Goal: Task Accomplishment & Management: Manage account settings

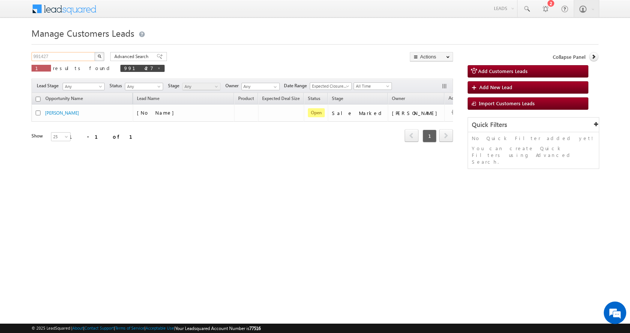
click at [33, 56] on input "991427" at bounding box center [64, 56] width 64 height 9
paste input "0641"
type input "990641"
click at [95, 52] on button "button" at bounding box center [100, 56] width 10 height 9
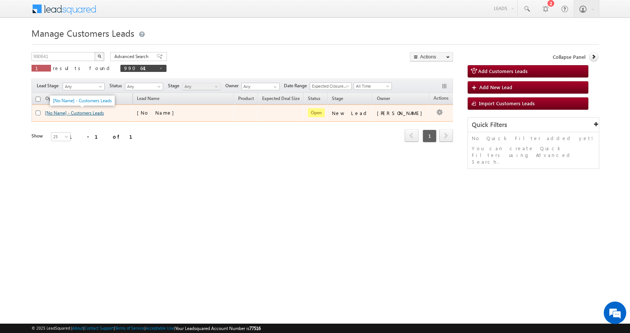
click at [79, 113] on link "[No Name] - Customers Leads" at bounding box center [74, 113] width 59 height 6
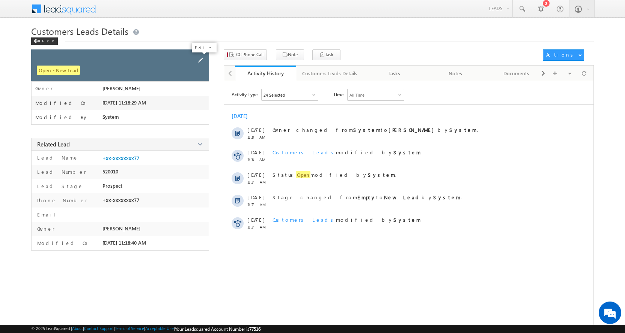
click at [201, 60] on span at bounding box center [200, 60] width 8 height 8
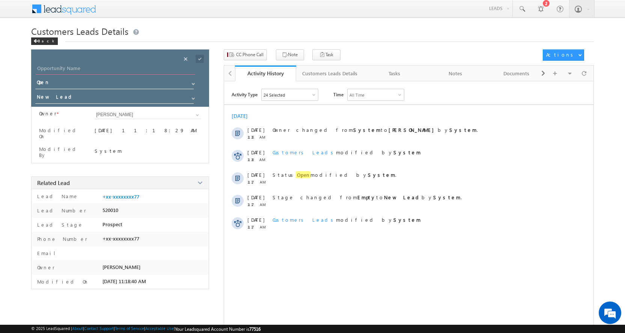
click at [64, 68] on input "Opportunity Name" at bounding box center [115, 69] width 159 height 11
paste input "SHAHANSHAH PATHAN"
type input "SHAHANSHAH PATHAN"
click at [193, 101] on span at bounding box center [193, 99] width 6 height 6
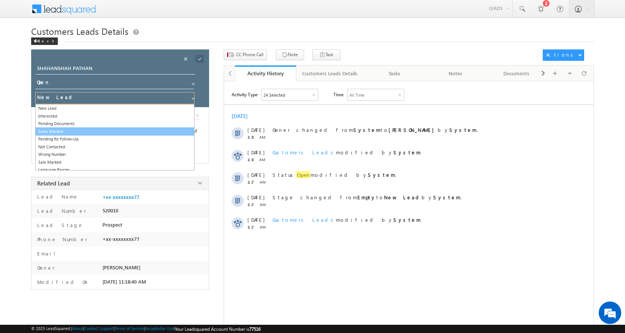
click at [63, 131] on link "Sales Marked" at bounding box center [114, 132] width 159 height 9
type input "Sales Marked"
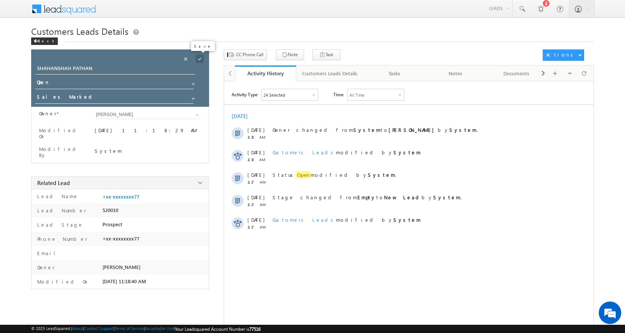
click at [200, 57] on span at bounding box center [199, 59] width 8 height 8
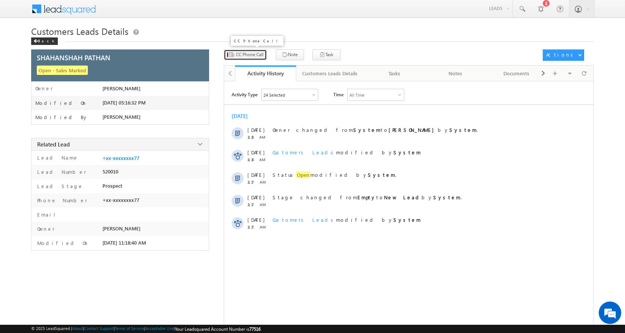
click at [238, 53] on span "CC Phone Call" at bounding box center [249, 54] width 27 height 7
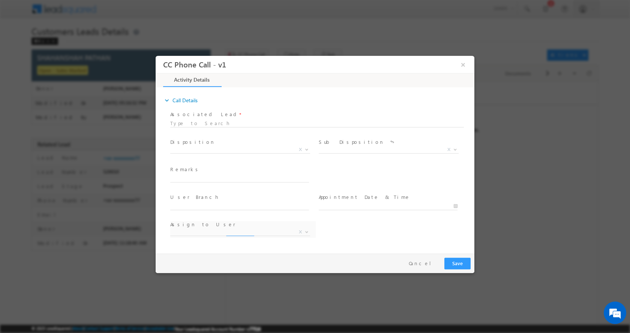
select select "awadhesh.gautam@sgrlimited.in"
click at [211, 177] on input "text" at bounding box center [239, 179] width 139 height 8
type input "SHAHANSHAH PATHAN-9621165977-P+C-LOAN-10 L-PV-50 L-WIFE-REG-BUSINESS-PIN CODE-2…"
click at [307, 149] on b at bounding box center [307, 149] width 5 height 3
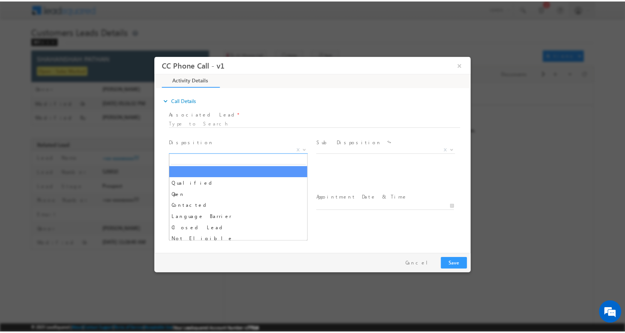
scroll to position [0, 0]
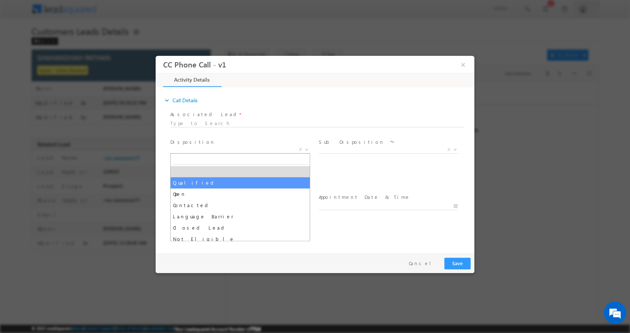
select select "Qualified"
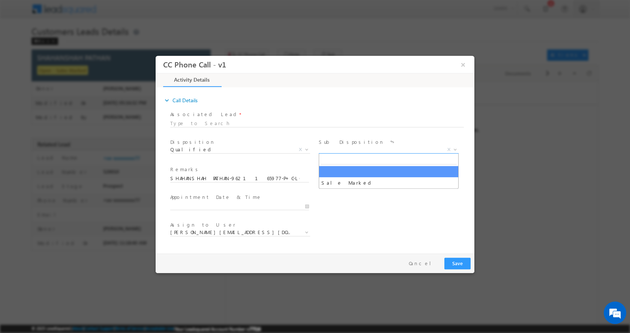
click at [453, 150] on span at bounding box center [455, 149] width 8 height 10
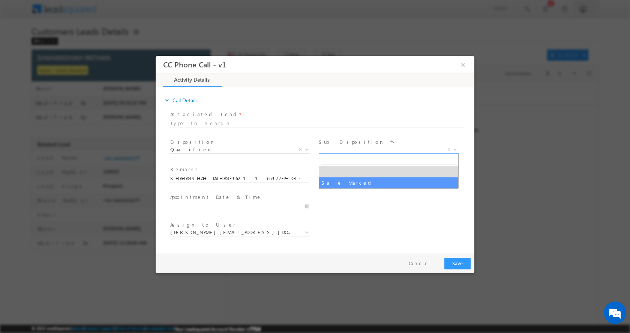
select select "Sale Marked"
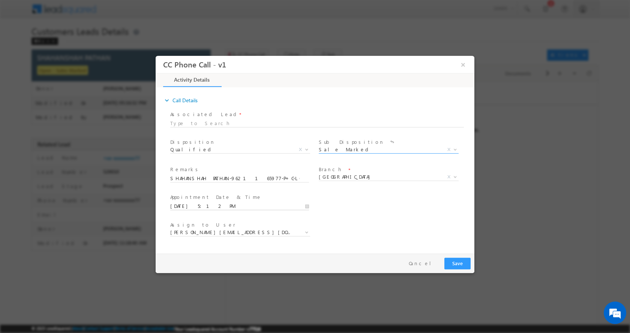
click at [309, 206] on input "10/14/2025 5:12 PM" at bounding box center [239, 207] width 139 height 8
type input "10/15/2025 4:12 PM"
type input "04"
click at [199, 200] on span at bounding box center [198, 200] width 5 height 6
type input "10/15/2025 3:12 PM"
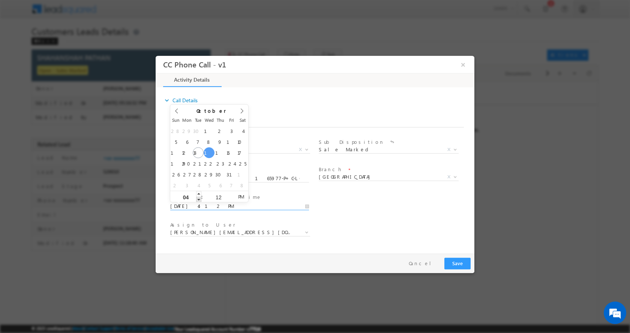
type input "03"
click at [199, 200] on span at bounding box center [198, 200] width 5 height 6
type input "10/15/2025 2:12 PM"
type input "02"
click at [199, 200] on span at bounding box center [198, 200] width 5 height 6
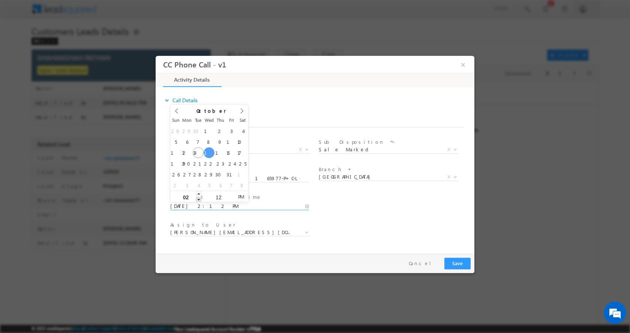
type input "10/15/2025 1:12 PM"
type input "01"
click at [199, 200] on span at bounding box center [198, 200] width 5 height 6
type input "10/15/2025 12:12 PM"
type input "12"
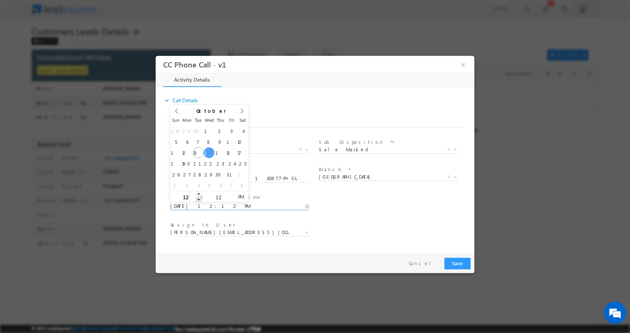
click at [197, 200] on span at bounding box center [198, 200] width 5 height 6
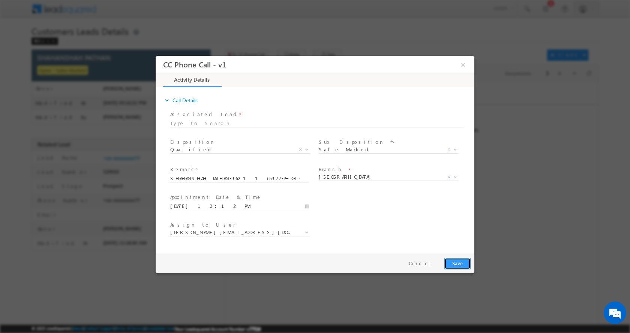
click at [458, 266] on button "Save" at bounding box center [458, 264] width 26 height 12
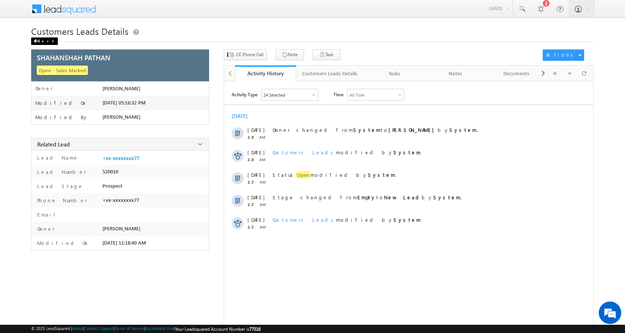
click at [45, 42] on div "Back" at bounding box center [44, 42] width 27 height 8
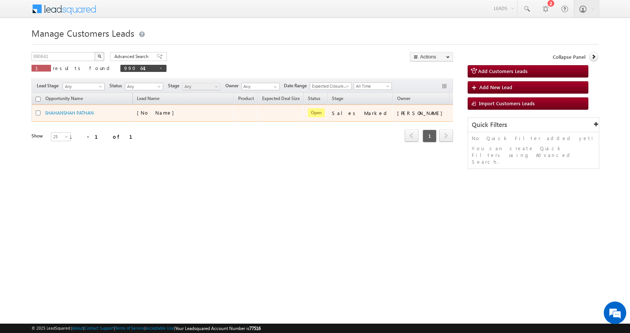
click at [416, 118] on td "[PERSON_NAME]" at bounding box center [421, 113] width 57 height 17
click at [426, 120] on link "Edit" at bounding box center [445, 122] width 38 height 9
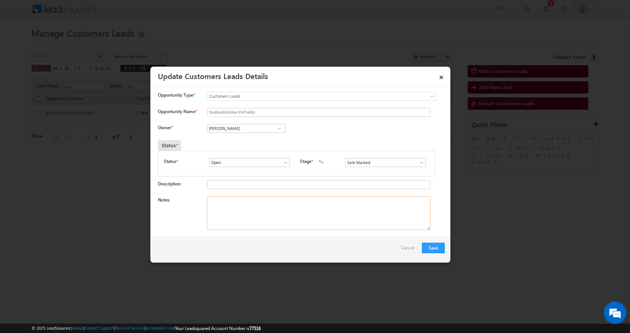
click at [258, 207] on textarea "Notes" at bounding box center [319, 214] width 224 height 34
paste textarea "SHAHANSHAH PATHAN-9621165977-P+C-LOAN-10 L-PV-50 L-WIFE-REG-BUSINESS-PIN CODE-2…"
type textarea "SHAHANSHAH PATHAN-9621165977-P+C-LOAN-10 L-PV-50 L-WIFE-REG-BUSINESS-PIN CODE-2…"
click at [222, 128] on input "Awadhesh Gautam" at bounding box center [246, 128] width 78 height 9
paste input "Dilshad Khan"
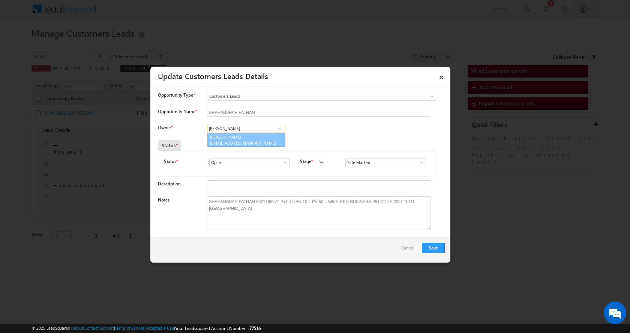
click at [248, 141] on span "dilshad.khan2@sgrlimited.in" at bounding box center [244, 143] width 68 height 6
type input "Dilshad Khan"
click at [434, 248] on button "Save" at bounding box center [433, 248] width 23 height 11
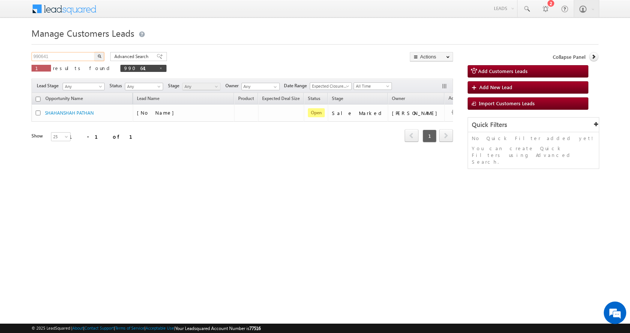
click at [42, 57] on input "990641" at bounding box center [64, 56] width 64 height 9
paste input "725"
type input "990725"
click at [95, 52] on button "button" at bounding box center [100, 56] width 10 height 9
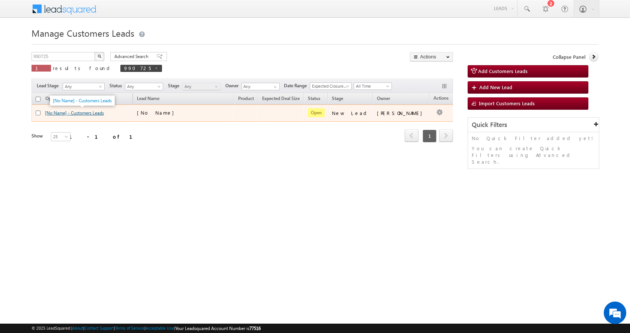
click at [66, 114] on link "[No Name] - Customers Leads" at bounding box center [74, 113] width 59 height 6
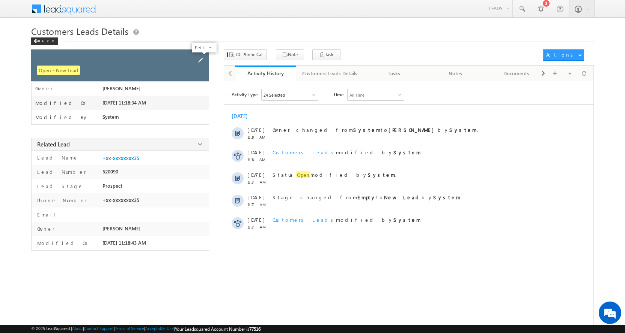
click at [200, 60] on span at bounding box center [200, 60] width 8 height 8
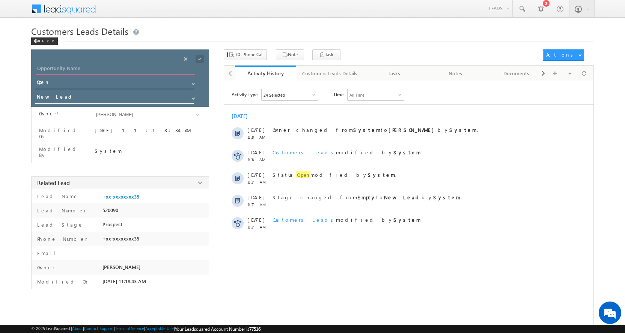
click at [61, 69] on input "Opportunity Name" at bounding box center [115, 69] width 159 height 11
paste input "DILIP ONKARRAO [PERSON_NAME]"
type input "DILIP ONKARRAO [PERSON_NAME]"
click at [191, 98] on span at bounding box center [193, 99] width 6 height 6
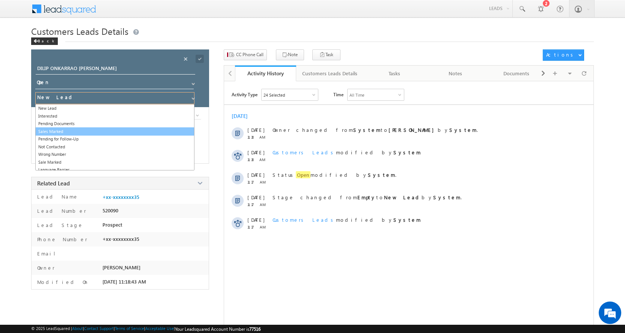
drag, startPoint x: 68, startPoint y: 129, endPoint x: 74, endPoint y: 132, distance: 6.8
click at [68, 130] on link "Sales Marked" at bounding box center [114, 132] width 159 height 9
type input "Sales Marked"
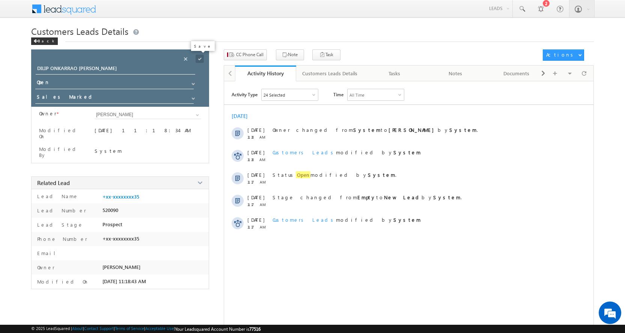
click at [201, 59] on span at bounding box center [199, 59] width 8 height 8
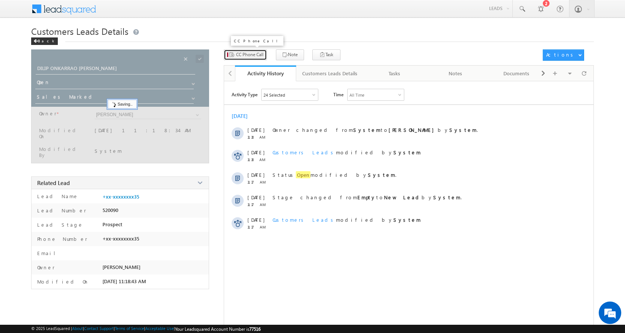
click at [247, 55] on span "CC Phone Call" at bounding box center [249, 54] width 27 height 7
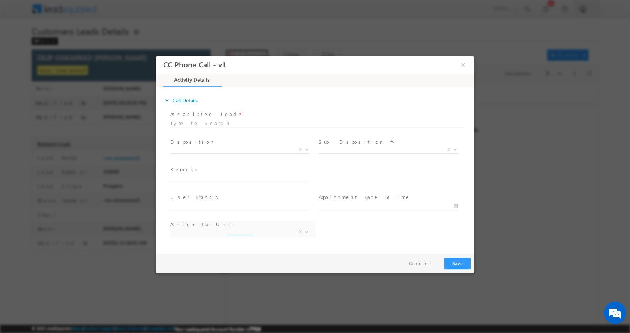
select select "akshay.gulhane@sgrlimited.in"
click at [191, 175] on input "text" at bounding box center [239, 179] width 139 height 8
type input "DILIP ONKARRAO KATRE-7620637835-P+C-PV-FATHER-REG-LOAN-6 L-BUSINESS-PIN CODE-44…"
click at [306, 148] on b at bounding box center [307, 149] width 5 height 3
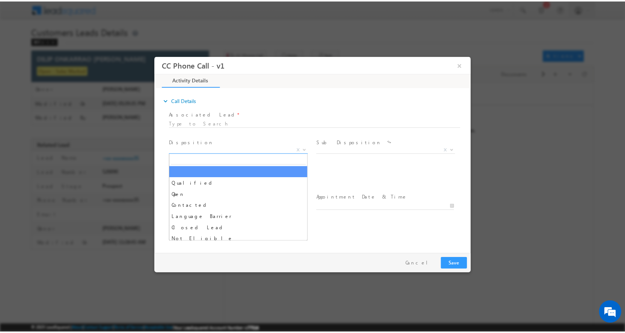
scroll to position [0, 0]
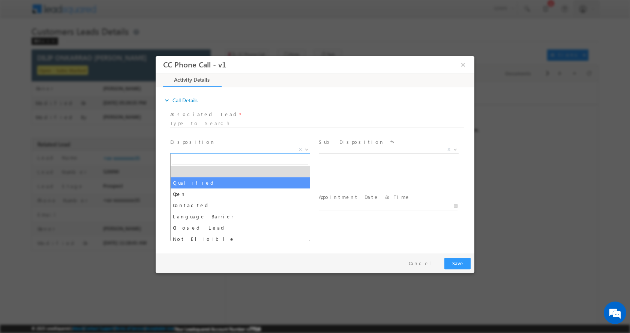
select select "Qualified"
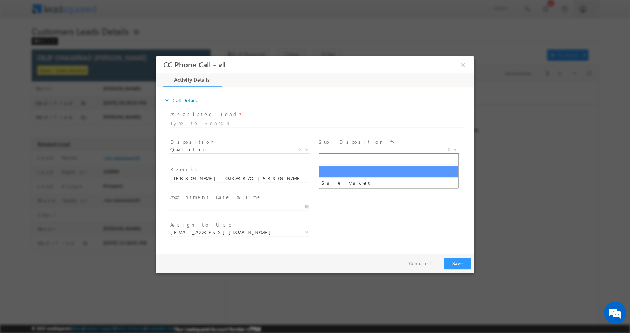
click at [456, 150] on span at bounding box center [455, 149] width 8 height 10
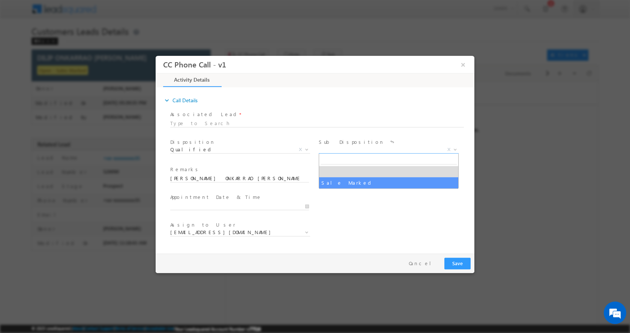
select select "Sale Marked"
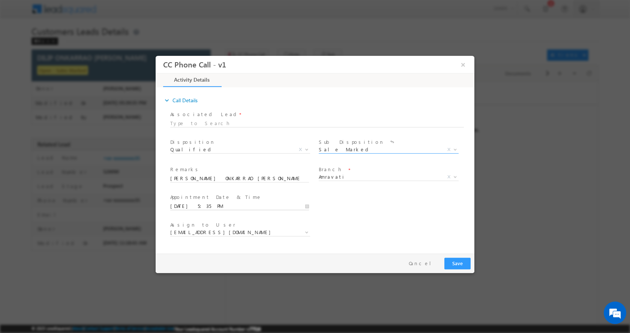
click at [306, 207] on input "10/14/2025 5:35 PM" at bounding box center [239, 207] width 139 height 8
type input "10/15/2025 4:35 PM"
type input "04"
click at [198, 200] on span at bounding box center [198, 200] width 5 height 6
type input "10/15/2025 3:35 PM"
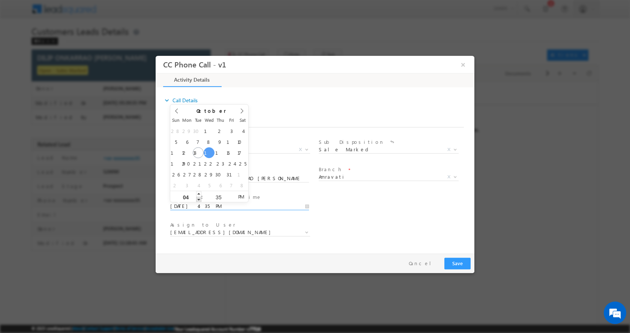
type input "03"
click at [198, 199] on span at bounding box center [198, 200] width 5 height 6
type input "10/15/2025 2:35 PM"
type input "02"
click at [198, 199] on span at bounding box center [198, 200] width 5 height 6
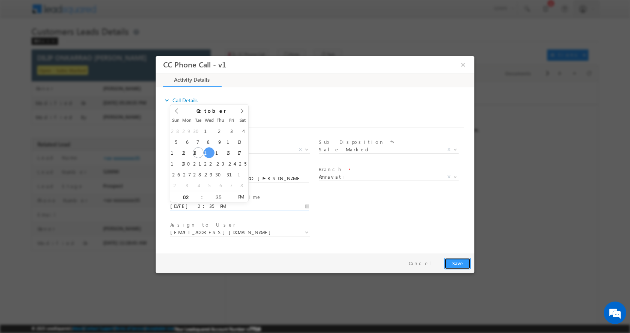
click at [459, 264] on button "Save" at bounding box center [458, 264] width 26 height 12
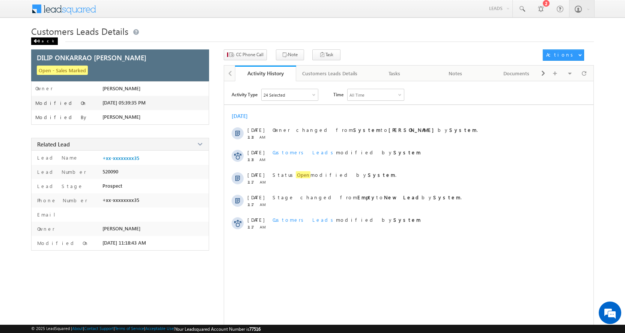
click at [42, 44] on div "Back" at bounding box center [44, 42] width 27 height 8
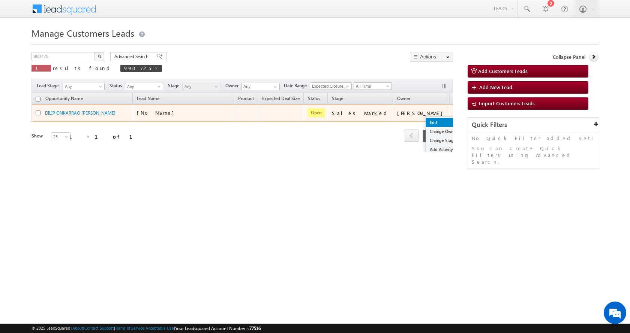
click at [426, 121] on link "Edit" at bounding box center [445, 122] width 38 height 9
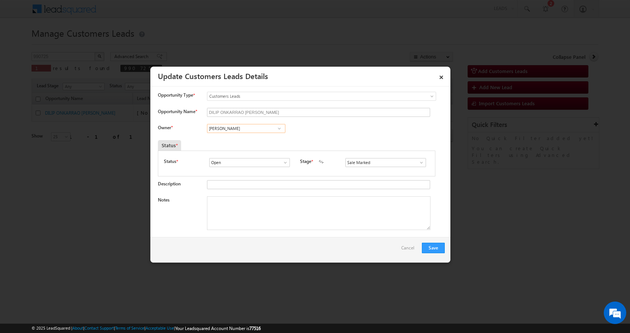
click at [234, 126] on input "[PERSON_NAME]" at bounding box center [246, 128] width 78 height 9
paste input "Vaibhav Shankar Dhank"
click at [258, 143] on span "vaibhav.dhanke@sgrlimited.in" at bounding box center [244, 143] width 68 height 6
type input "[PERSON_NAME]"
click at [225, 220] on textarea "Notes" at bounding box center [319, 214] width 224 height 34
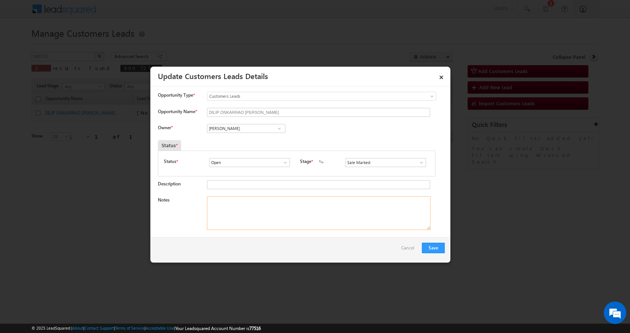
click at [241, 218] on textarea "Notes" at bounding box center [319, 214] width 224 height 34
paste textarea "DILIP ONKARRAO KATRE-7620637835-P+C-PV-FATHER-REG-LOAN-6 L-BUSINESS-PIN CODE-44…"
type textarea "DILIP ONKARRAO KATRE-7620637835-P+C-PV-FATHER-REG-LOAN-6 L-BUSINESS-PIN CODE-44…"
click at [435, 249] on button "Save" at bounding box center [433, 248] width 23 height 11
